Goal: Book appointment/travel/reservation

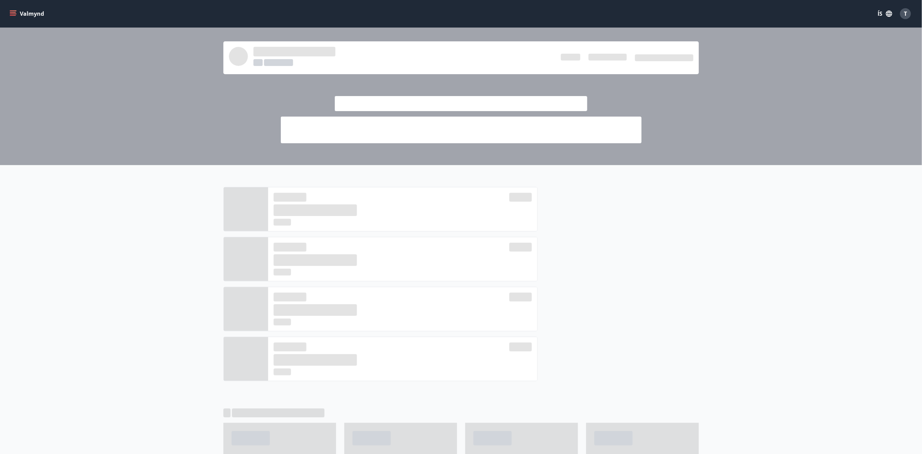
click at [20, 13] on button "Valmynd" at bounding box center [27, 14] width 39 height 12
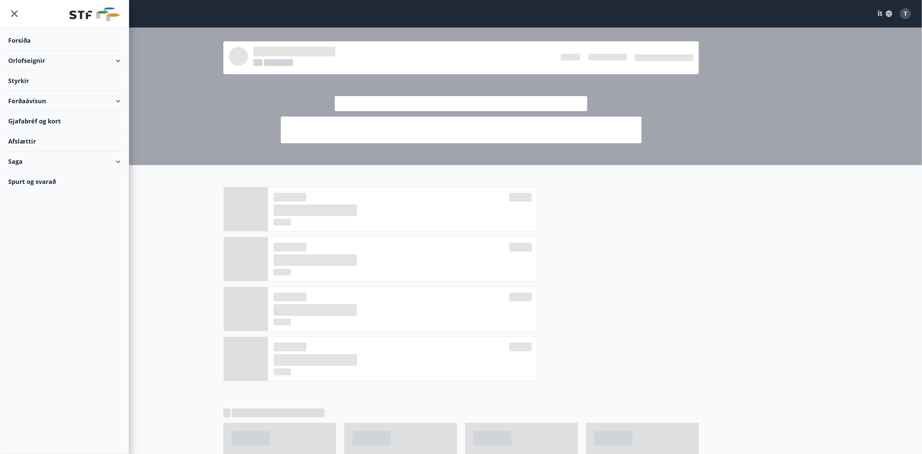
click at [101, 61] on div "Orlofseignir" at bounding box center [64, 61] width 112 height 20
click at [46, 92] on div "Bókunardagatal" at bounding box center [64, 92] width 101 height 14
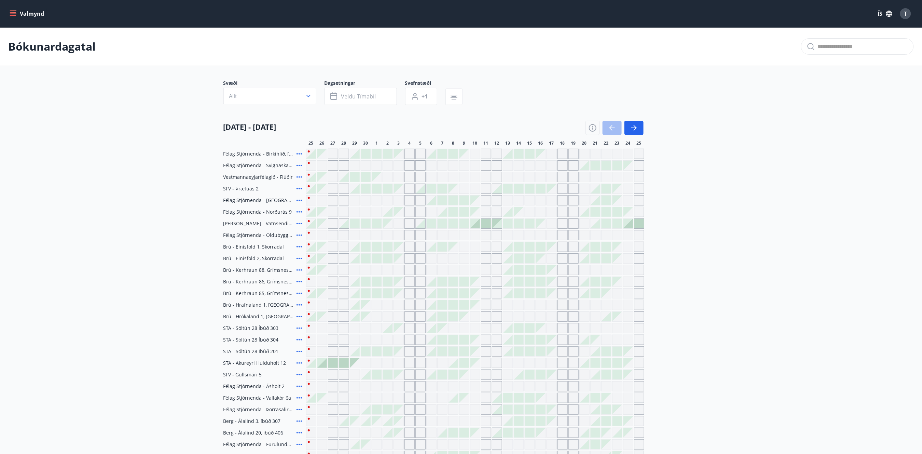
click at [290, 97] on button "Allt" at bounding box center [269, 96] width 93 height 16
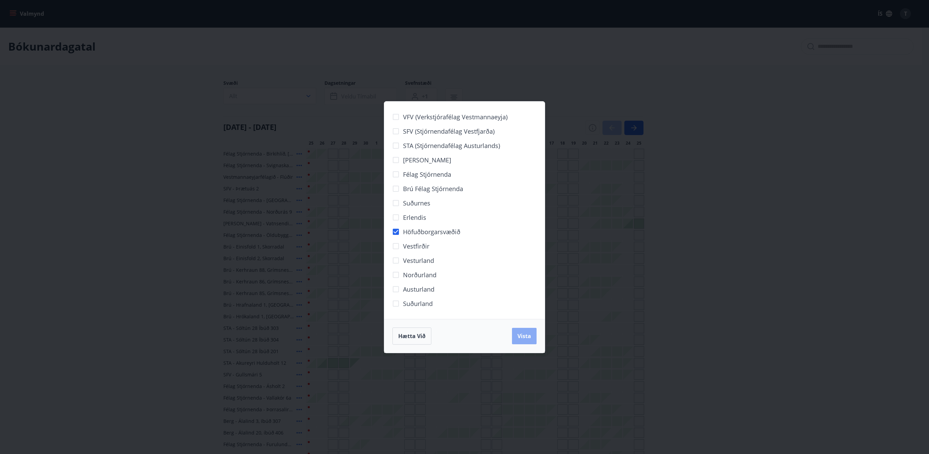
click at [522, 335] on span "Vista" at bounding box center [525, 336] width 14 height 8
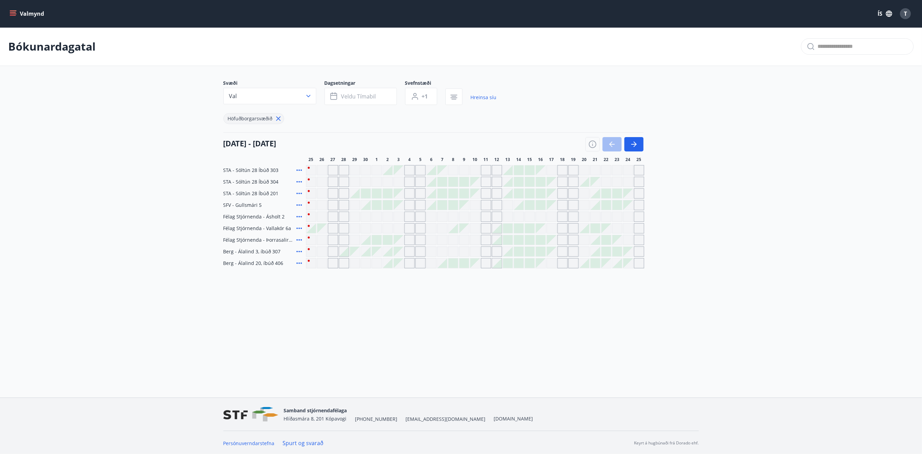
scroll to position [1, 0]
click at [592, 146] on icon "button" at bounding box center [593, 143] width 8 height 8
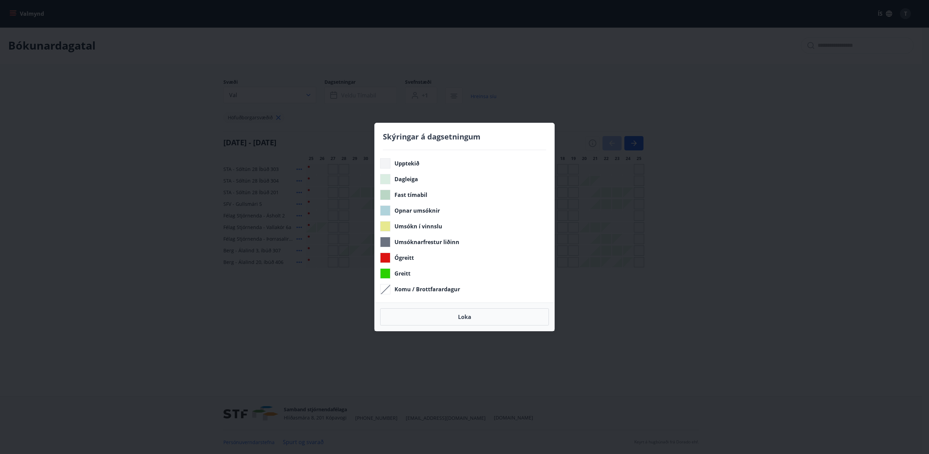
click at [608, 346] on div "Skýringar á dagsetningum Upptekið Dagleiga Fast tímabil Opnar umsóknir Umsókn í…" at bounding box center [464, 227] width 929 height 454
click at [499, 316] on button "Loka" at bounding box center [464, 316] width 169 height 17
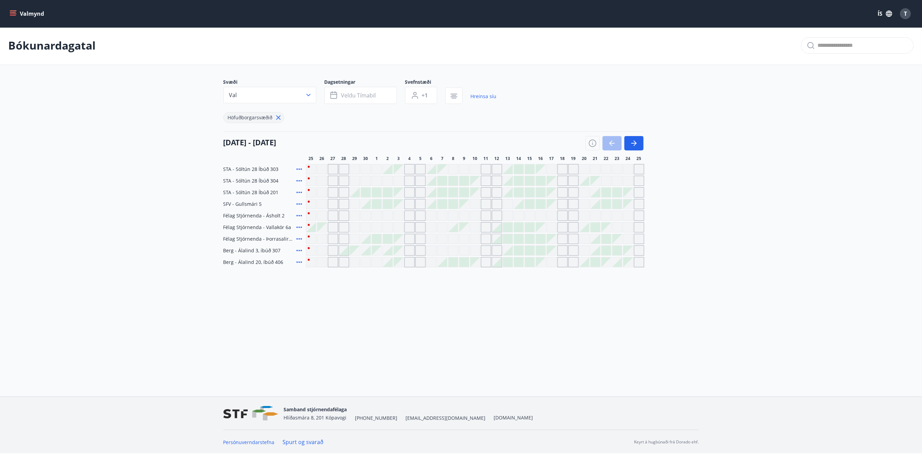
scroll to position [0, 0]
click at [591, 143] on icon "button" at bounding box center [593, 144] width 8 height 8
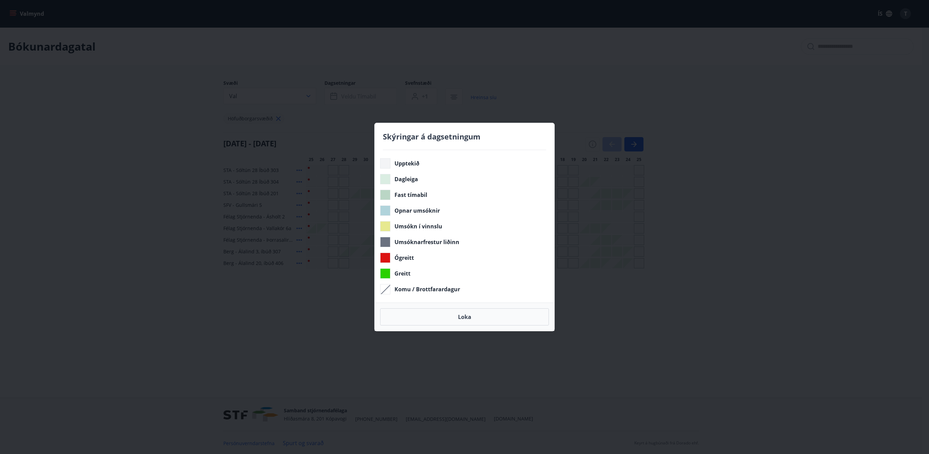
click at [678, 355] on div "Skýringar á dagsetningum Upptekið Dagleiga Fast tímabil Opnar umsóknir Umsókn í…" at bounding box center [464, 227] width 929 height 454
click at [488, 318] on button "Loka" at bounding box center [464, 316] width 169 height 17
